Goal: Book appointment/travel/reservation

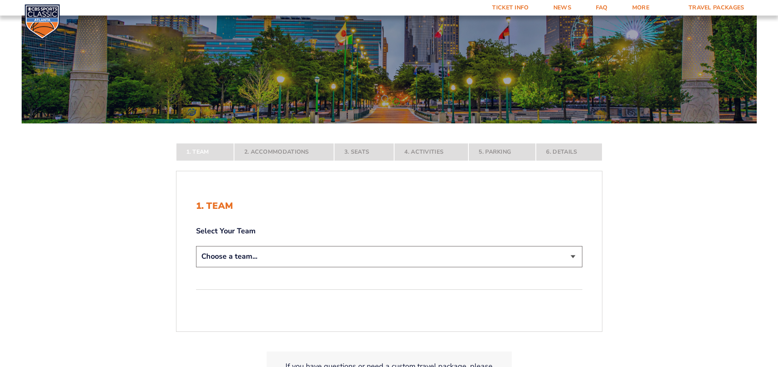
scroll to position [69, 0]
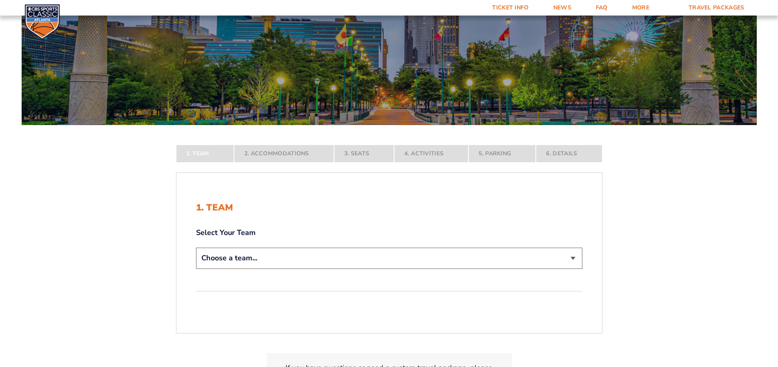
click at [242, 259] on select "Choose a team... [US_STATE] Wildcats [US_STATE] State Buckeyes [US_STATE] Tar H…" at bounding box center [389, 258] width 387 height 21
select select "12956"
click at [196, 268] on select "Choose a team... [US_STATE] Wildcats [US_STATE] State Buckeyes [US_STATE] Tar H…" at bounding box center [389, 258] width 387 height 21
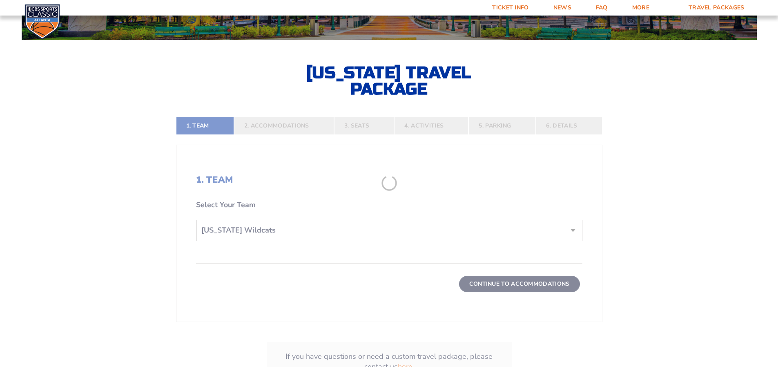
scroll to position [153, 0]
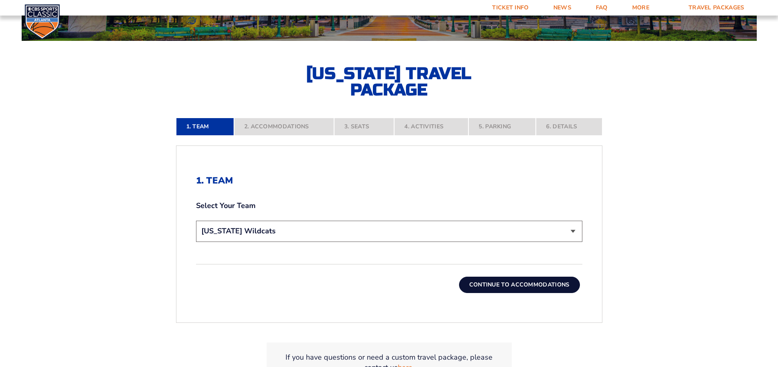
click at [508, 284] on button "Continue To Accommodations" at bounding box center [519, 285] width 121 height 16
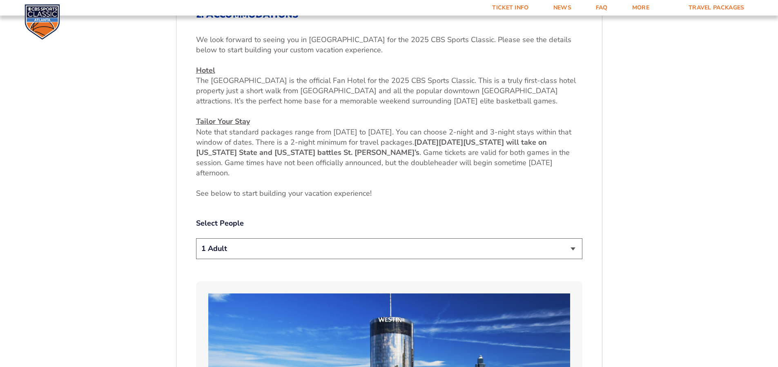
scroll to position [333, 0]
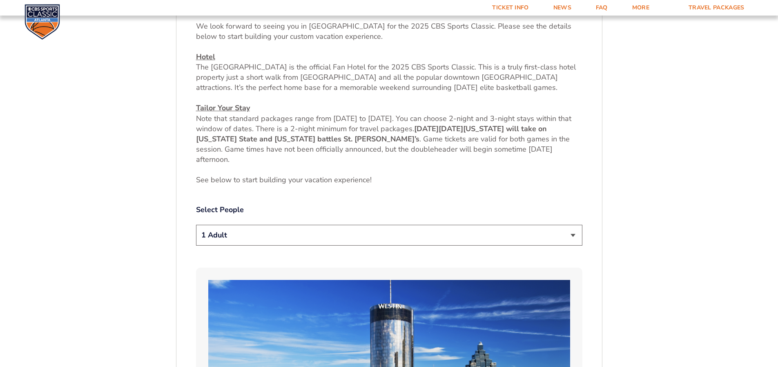
click at [253, 237] on select "1 Adult 2 Adults 3 Adults 4 Adults 2 Adults + 1 Child 2 Adults + 2 Children 2 A…" at bounding box center [389, 235] width 387 height 21
click at [196, 225] on select "1 Adult 2 Adults 3 Adults 4 Adults 2 Adults + 1 Child 2 Adults + 2 Children 2 A…" at bounding box center [389, 235] width 387 height 21
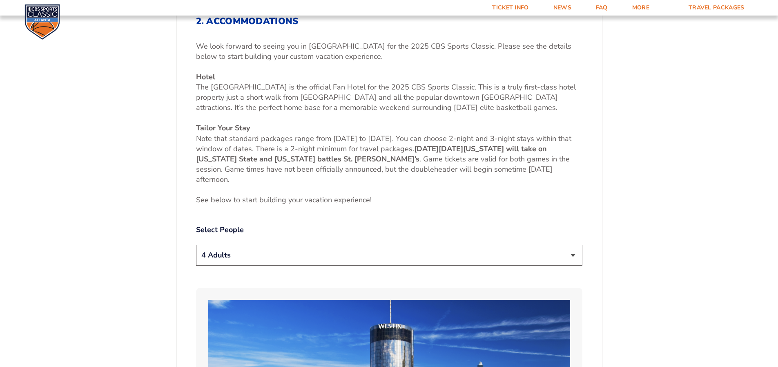
scroll to position [311, 0]
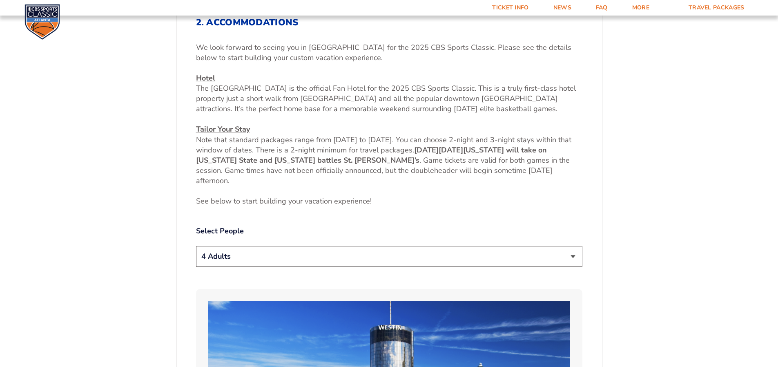
click at [269, 258] on select "1 Adult 2 Adults 3 Adults 4 Adults 2 Adults + 1 Child 2 Adults + 2 Children 2 A…" at bounding box center [389, 256] width 387 height 21
select select "1 Adult"
click at [196, 246] on select "1 Adult 2 Adults 3 Adults 4 Adults 2 Adults + 1 Child 2 Adults + 2 Children 2 A…" at bounding box center [389, 256] width 387 height 21
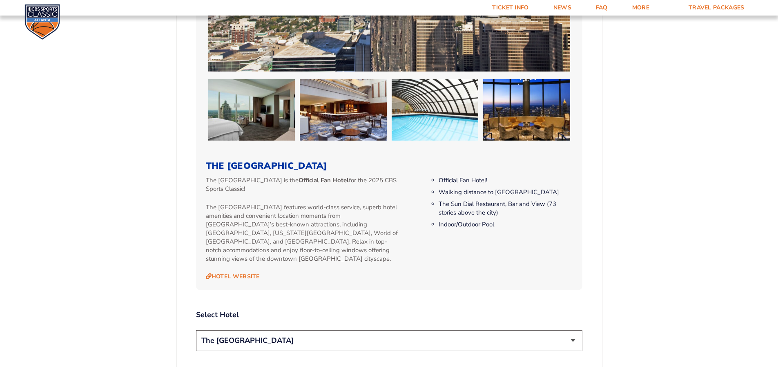
scroll to position [889, 0]
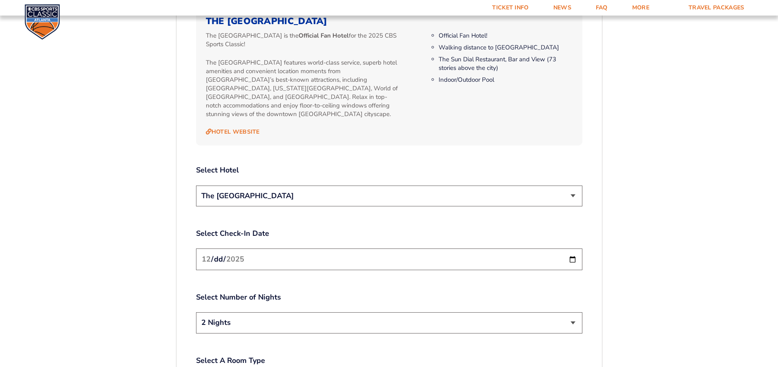
click at [288, 185] on select "The [GEOGRAPHIC_DATA]" at bounding box center [389, 195] width 387 height 21
click at [275, 253] on input "[DATE]" at bounding box center [389, 259] width 387 height 22
click at [166, 225] on div "1. Team 2. Accommodations 3. Seats 4. Activities 5. Parking 6. Details 1. Team …" at bounding box center [389, 111] width 466 height 1498
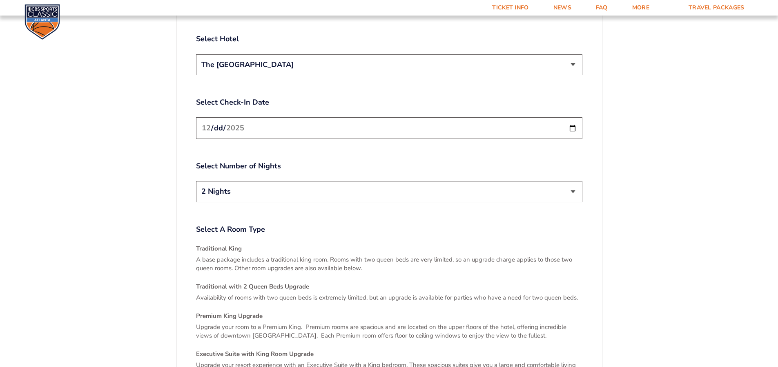
click at [302, 181] on select "2 Nights 3 Nights" at bounding box center [389, 191] width 387 height 21
click at [303, 184] on select "2 Nights 3 Nights" at bounding box center [389, 191] width 387 height 21
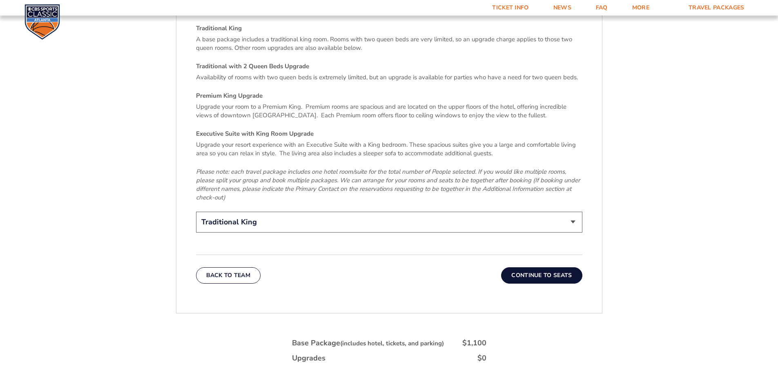
scroll to position [1241, 0]
click at [243, 222] on select "Traditional King Traditional with 2 Queen Beds Upgrade (+$45 per night) Premium…" at bounding box center [389, 221] width 387 height 21
click at [242, 212] on select "Traditional King Traditional with 2 Queen Beds Upgrade (+$45 per night) Premium…" at bounding box center [389, 221] width 387 height 21
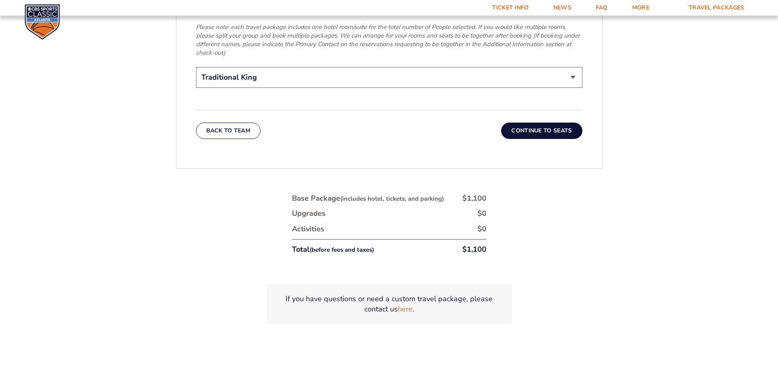
scroll to position [1383, 0]
click at [542, 127] on button "Continue To Seats" at bounding box center [541, 133] width 81 height 16
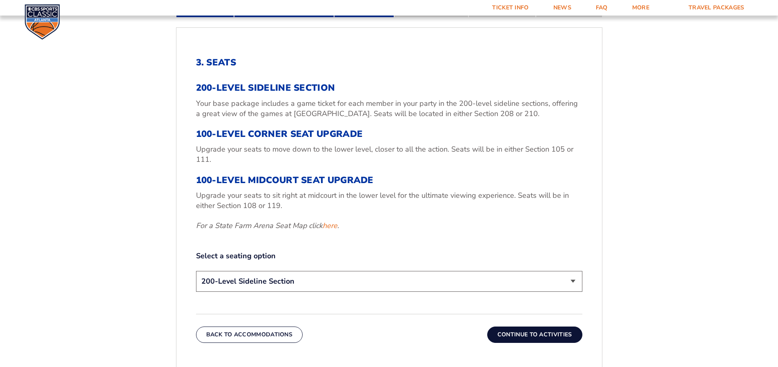
scroll to position [271, 0]
click at [346, 287] on select "200-Level Sideline Section 100-Level Corner Seat Upgrade (+$120 per person) 100…" at bounding box center [389, 281] width 387 height 21
click at [349, 243] on div "3. Seats 200-Level Sideline Section Your base package includes a game ticket fo…" at bounding box center [389, 176] width 387 height 237
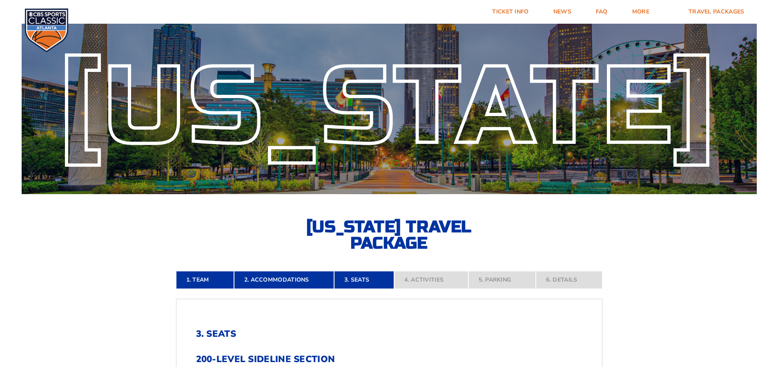
scroll to position [1, 0]
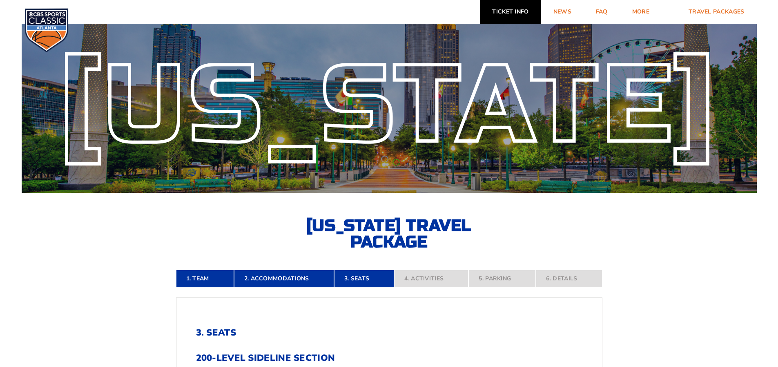
click at [510, 14] on link "Ticket Info" at bounding box center [510, 12] width 61 height 24
